Goal: Transaction & Acquisition: Purchase product/service

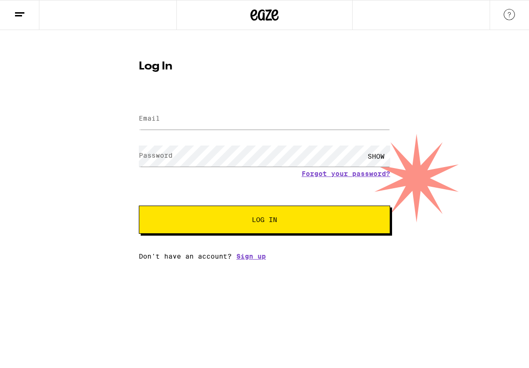
click at [164, 115] on input "Email" at bounding box center [264, 118] width 251 height 21
click at [154, 157] on label "Password" at bounding box center [156, 155] width 34 height 8
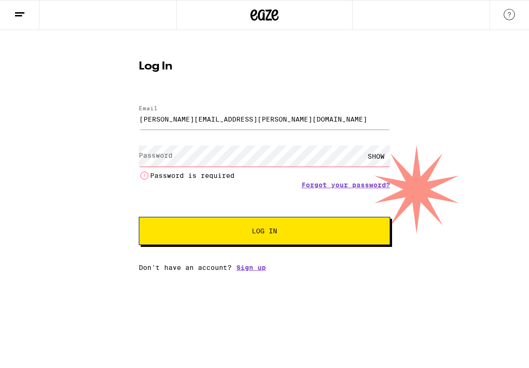
click at [165, 153] on label "Password" at bounding box center [156, 155] width 34 height 8
click at [248, 121] on input "[PERSON_NAME][EMAIL_ADDRESS][PERSON_NAME][DOMAIN_NAME]" at bounding box center [264, 118] width 251 height 21
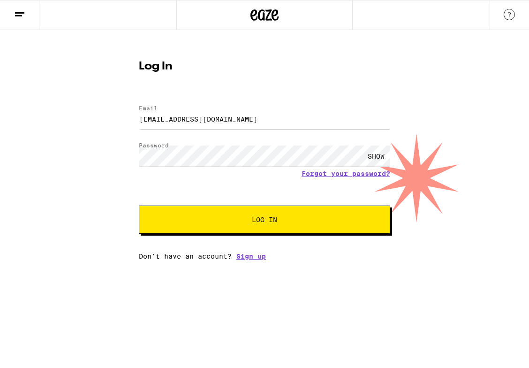
click at [269, 223] on span "Log In" at bounding box center [264, 219] width 25 height 7
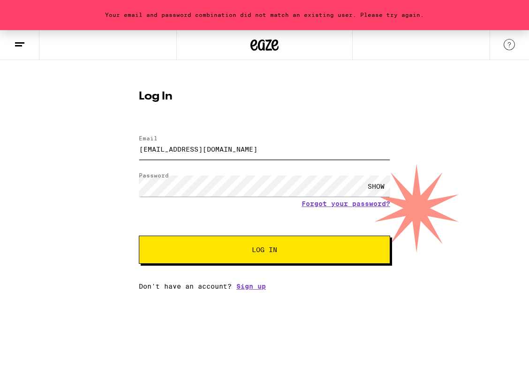
click at [264, 150] on input "[EMAIL_ADDRESS][DOMAIN_NAME]" at bounding box center [264, 148] width 251 height 21
drag, startPoint x: 263, startPoint y: 150, endPoint x: 91, endPoint y: 162, distance: 171.6
click at [91, 162] on div "Your email and password combination did not match an existing user. Please try …" at bounding box center [264, 160] width 529 height 260
type input "[EMAIL_ADDRESS][DOMAIN_NAME]"
click at [249, 250] on span "Log In" at bounding box center [264, 249] width 175 height 7
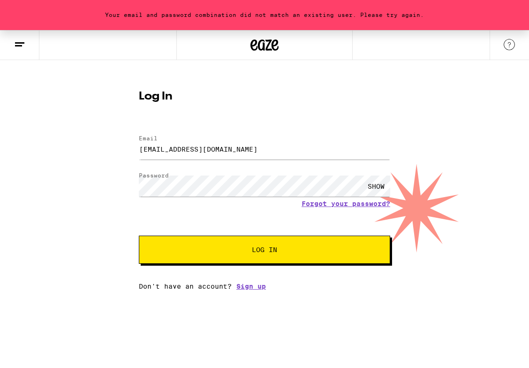
click at [374, 184] on div "SHOW" at bounding box center [376, 185] width 28 height 21
click at [84, 209] on div "Your email and password combination did not match an existing user. Please try …" at bounding box center [264, 160] width 529 height 260
click at [244, 241] on button "Log In" at bounding box center [264, 249] width 251 height 28
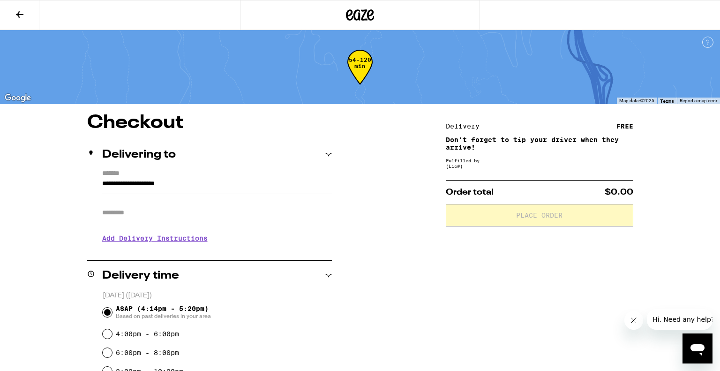
click at [158, 186] on input "**********" at bounding box center [217, 186] width 230 height 16
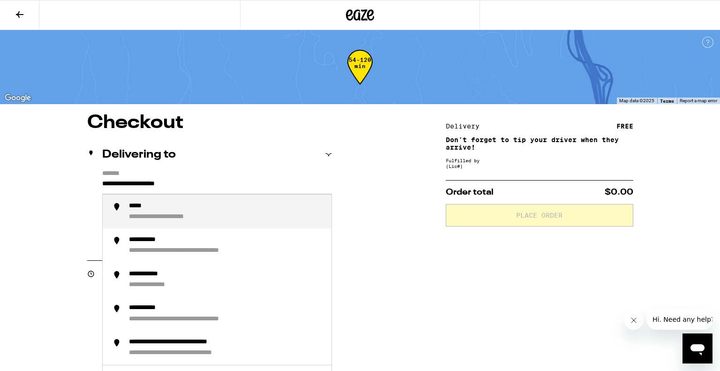
drag, startPoint x: 210, startPoint y: 181, endPoint x: 21, endPoint y: 175, distance: 189.5
click at [21, 175] on div "**********" at bounding box center [360, 290] width 720 height 581
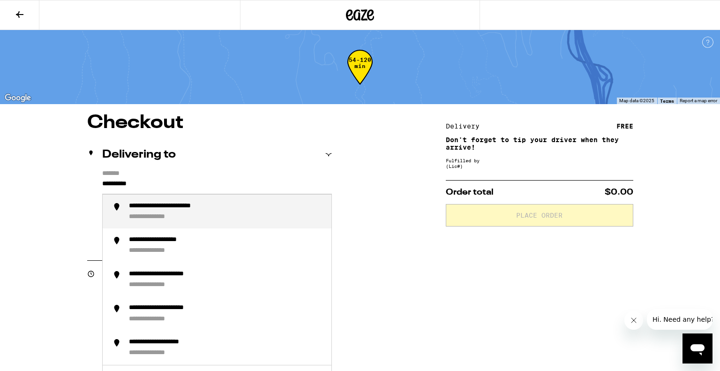
click at [158, 214] on div "**********" at bounding box center [161, 217] width 64 height 8
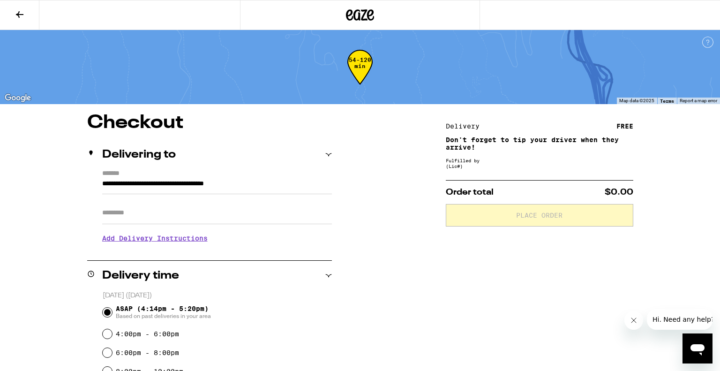
type input "**********"
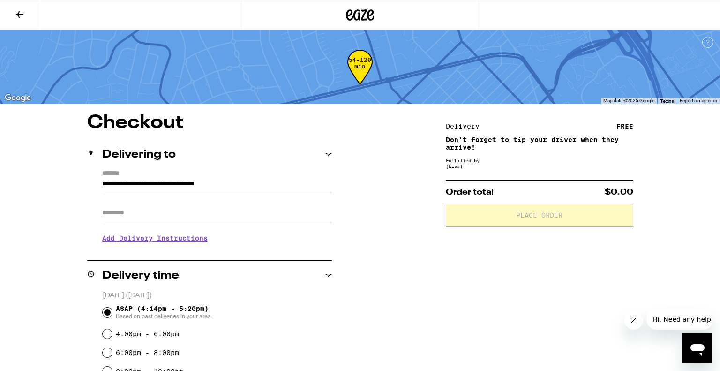
click at [463, 311] on div "Delivery FREE Don't forget to tip your driver when they arrive! Fulfilled by (L…" at bounding box center [540, 346] width 188 height 467
click at [23, 14] on icon at bounding box center [20, 14] width 8 height 7
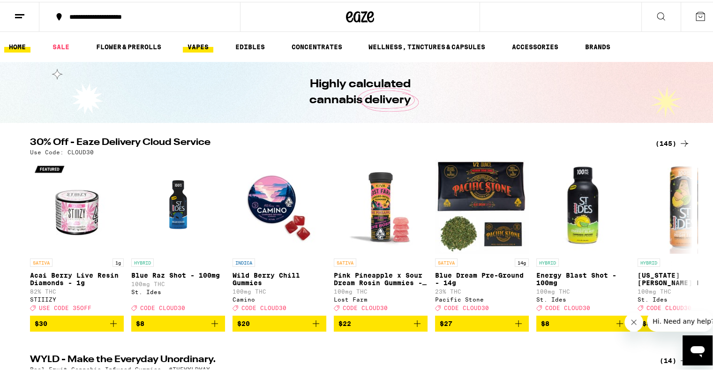
click at [201, 45] on link "VAPES" at bounding box center [198, 44] width 30 height 11
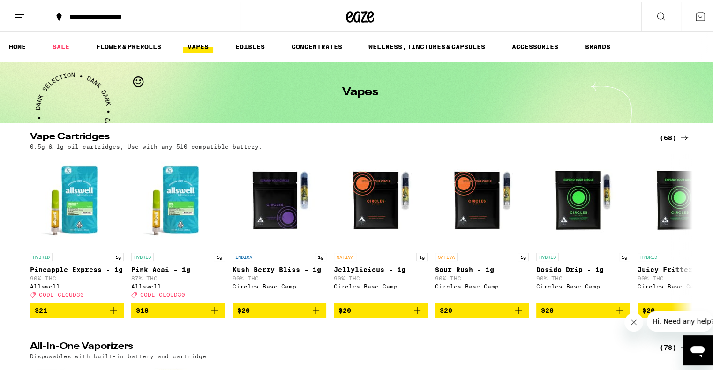
drag, startPoint x: 201, startPoint y: 45, endPoint x: 643, endPoint y: 15, distance: 443.6
click at [528, 15] on button at bounding box center [660, 15] width 39 height 30
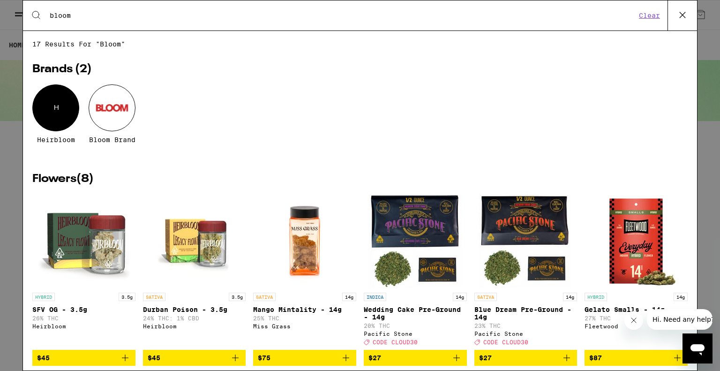
type input "bloom"
click at [121, 115] on div at bounding box center [112, 107] width 47 height 47
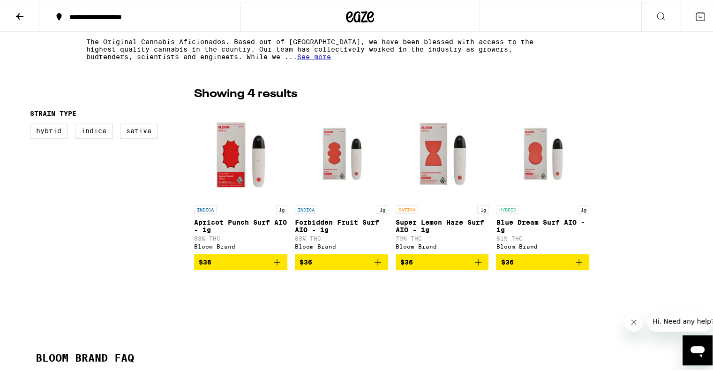
scroll to position [196, 0]
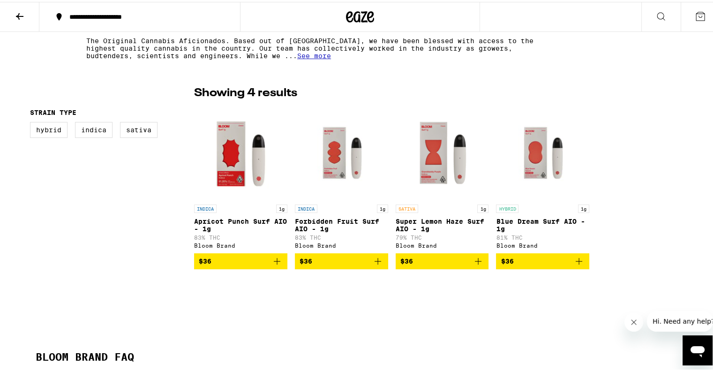
click at [473, 263] on icon "Add to bag" at bounding box center [478, 259] width 11 height 11
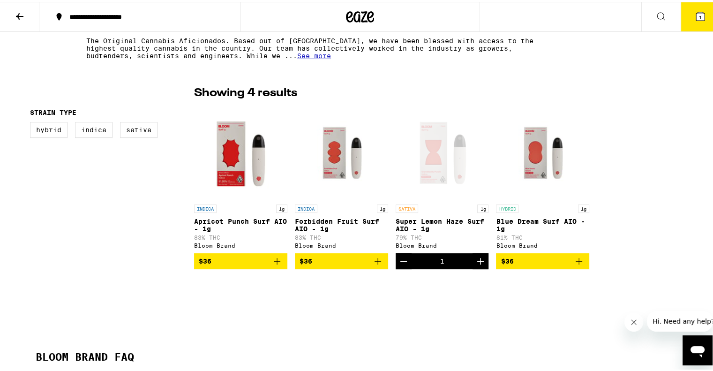
scroll to position [226, 0]
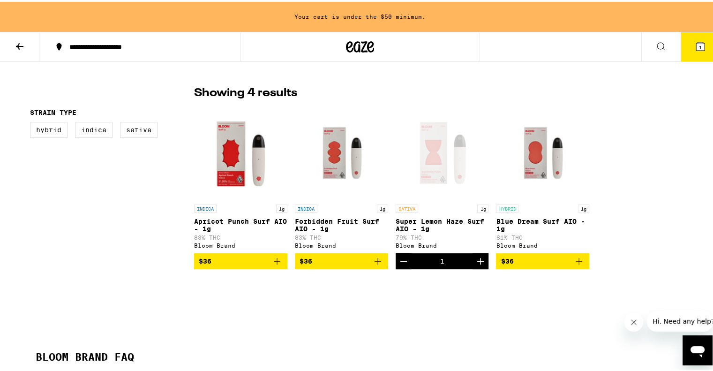
click at [528, 262] on icon "Add to bag" at bounding box center [578, 259] width 11 height 11
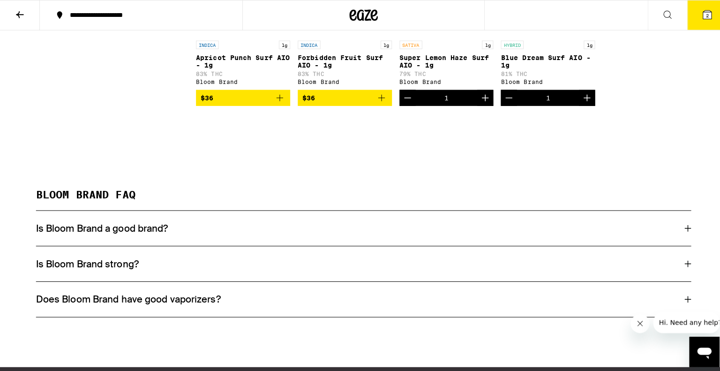
scroll to position [356, 0]
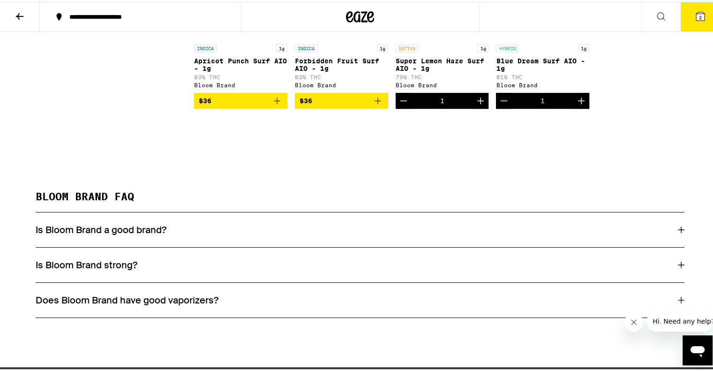
click at [528, 21] on button "2" at bounding box center [700, 14] width 39 height 29
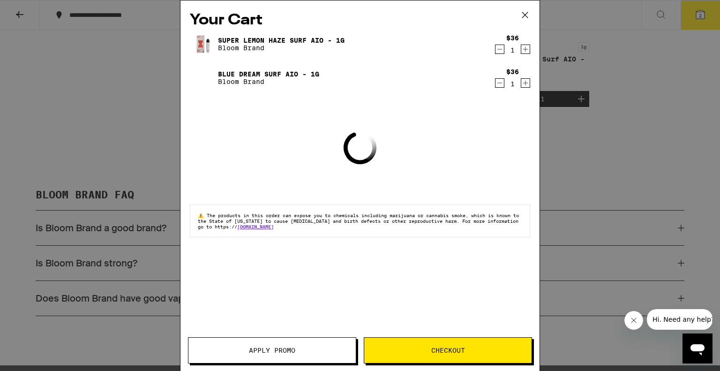
click at [433, 351] on span "Checkout" at bounding box center [448, 350] width 34 height 7
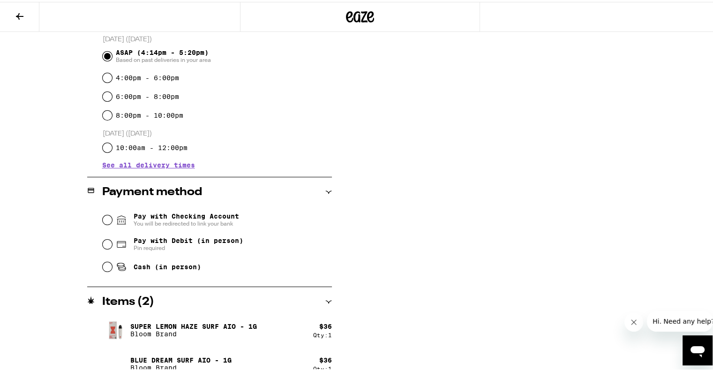
scroll to position [270, 0]
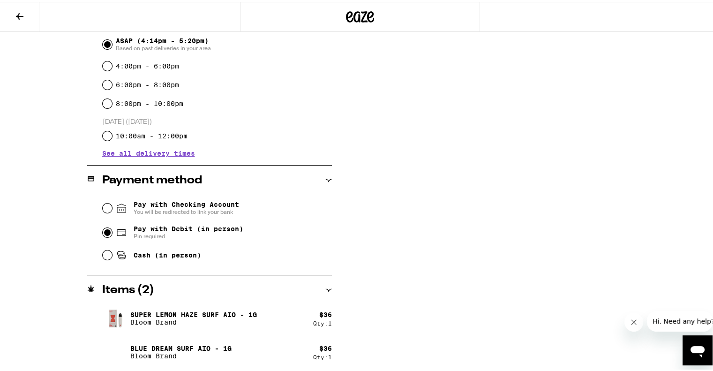
click at [103, 233] on input "Pay with Debit (in person) Pin required" at bounding box center [107, 230] width 9 height 9
radio input "true"
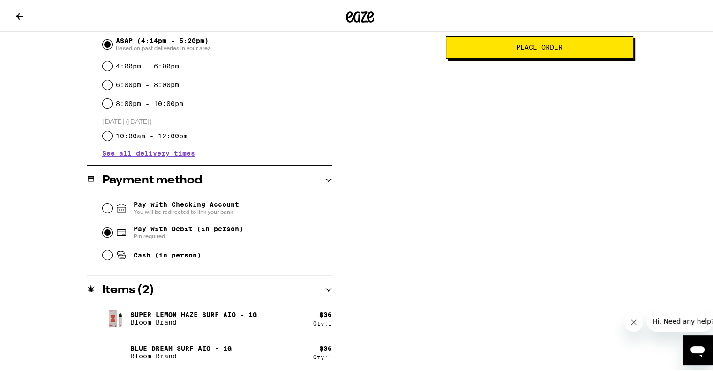
click at [528, 47] on span "Place Order" at bounding box center [539, 45] width 46 height 7
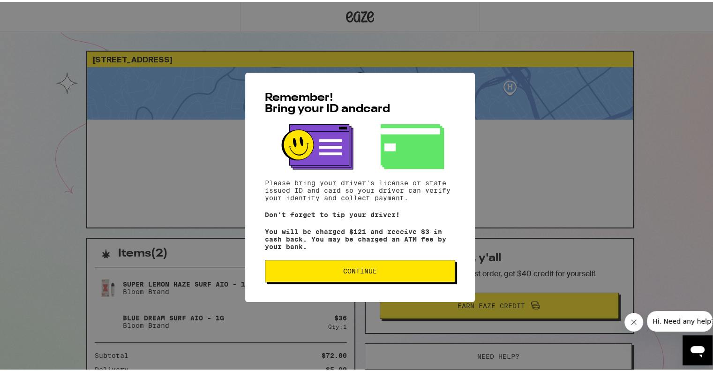
click at [392, 271] on span "Continue" at bounding box center [360, 269] width 174 height 7
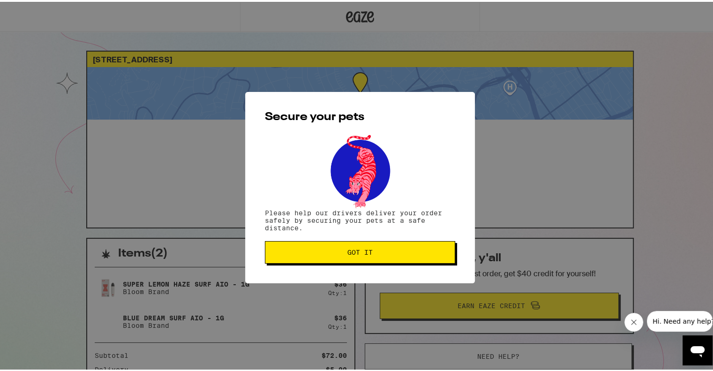
click at [343, 250] on span "Got it" at bounding box center [360, 250] width 174 height 7
